Goal: Information Seeking & Learning: Check status

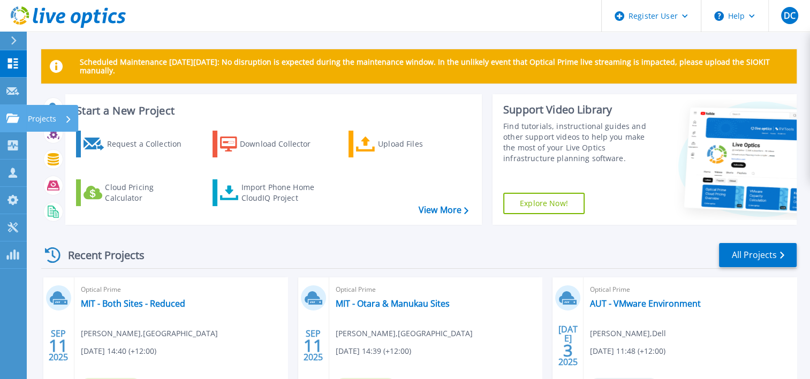
click at [13, 125] on link "Projects Projects" at bounding box center [13, 118] width 27 height 27
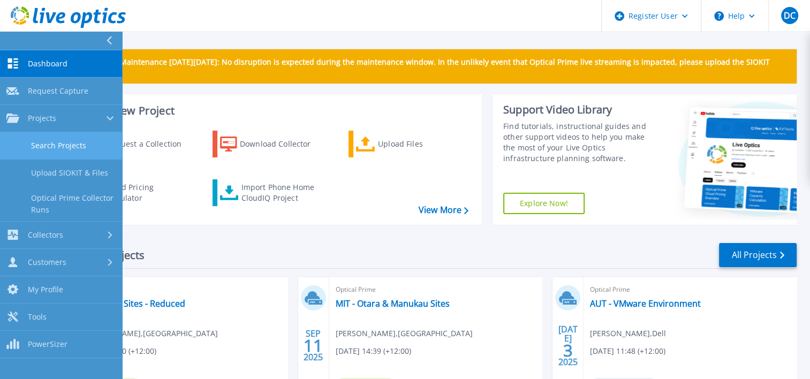
click at [58, 139] on link "Search Projects" at bounding box center [61, 145] width 122 height 27
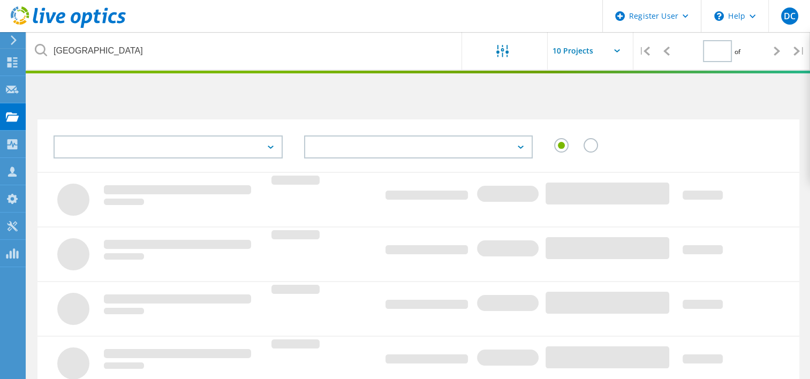
type input "1"
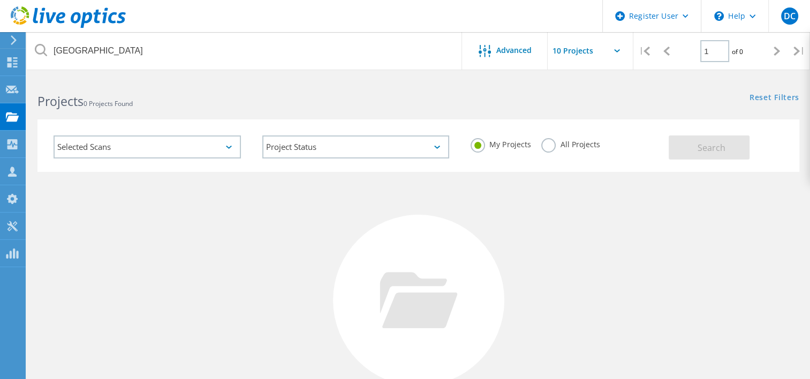
click at [225, 222] on div "No Projects Found Try refining your search." at bounding box center [418, 310] width 762 height 277
click at [554, 147] on label "All Projects" at bounding box center [570, 143] width 58 height 10
click at [0, 0] on input "All Projects" at bounding box center [0, 0] width 0 height 0
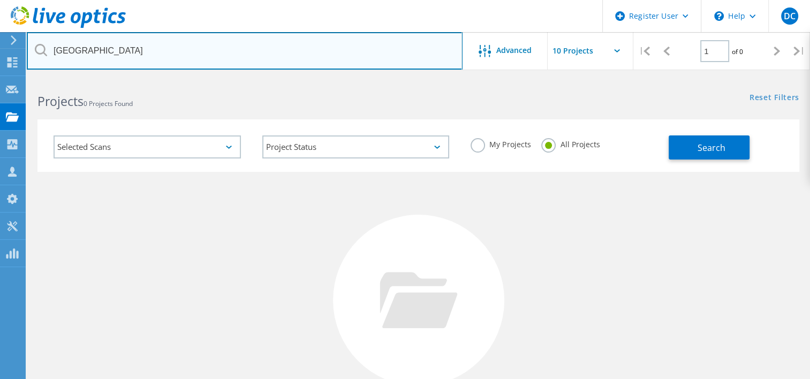
click at [328, 58] on input "[GEOGRAPHIC_DATA]" at bounding box center [245, 50] width 436 height 37
type input "2977434"
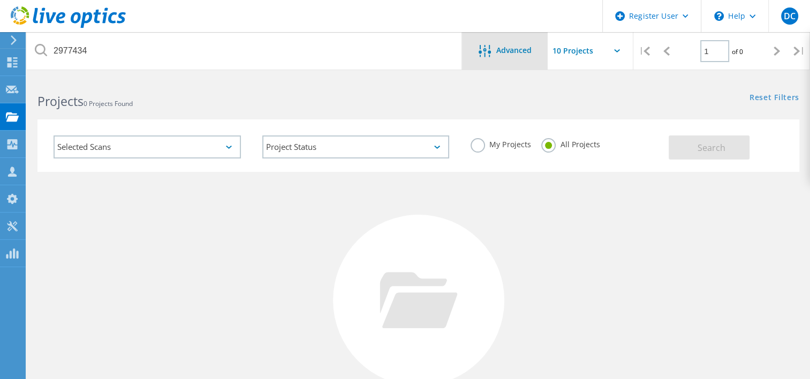
click at [474, 52] on div "Advanced" at bounding box center [505, 51] width 86 height 13
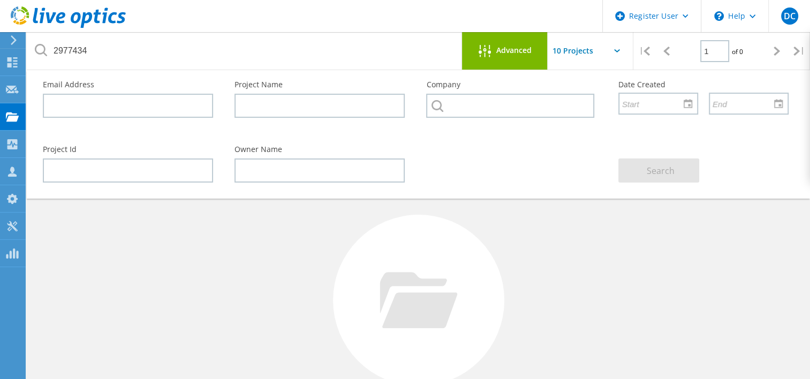
click at [516, 43] on div "Advanced" at bounding box center [505, 50] width 86 height 37
